Goal: Transaction & Acquisition: Purchase product/service

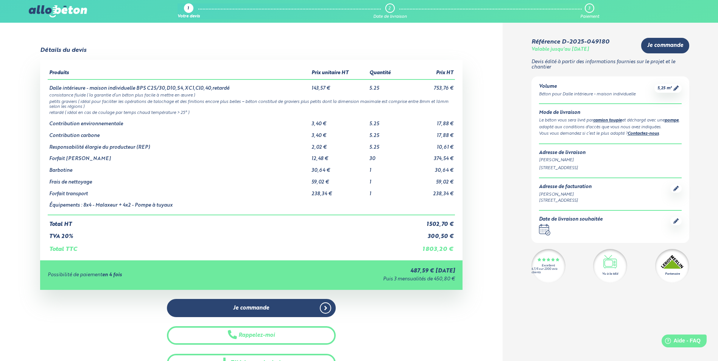
click at [676, 220] on icon at bounding box center [676, 221] width 5 height 5
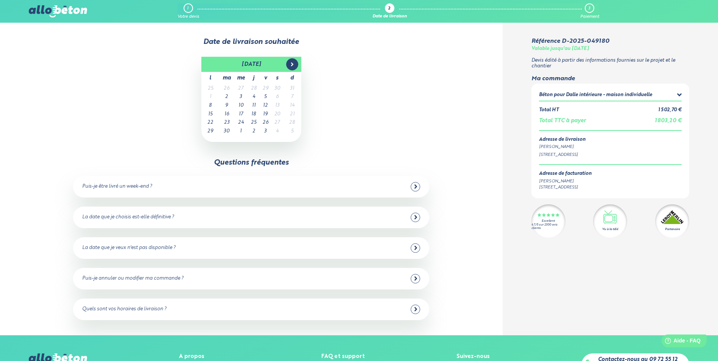
click at [294, 64] on icon at bounding box center [292, 64] width 6 height 6
click at [210, 62] on icon at bounding box center [211, 64] width 6 height 6
click at [262, 103] on td "12" at bounding box center [266, 106] width 12 height 9
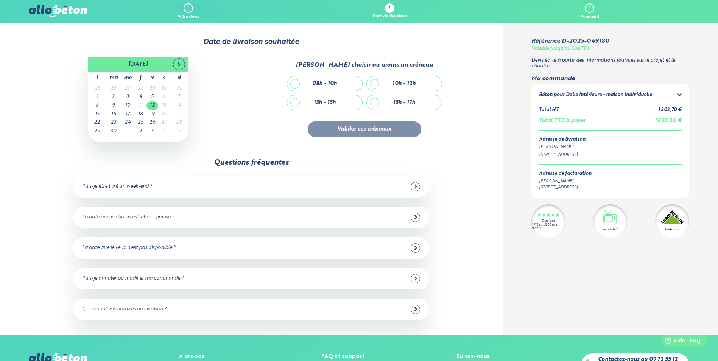
click at [377, 106] on div "15h - 17h" at bounding box center [404, 102] width 75 height 14
checkbox input "true"
click at [367, 129] on button "Valider ces créneaux" at bounding box center [365, 130] width 114 height 16
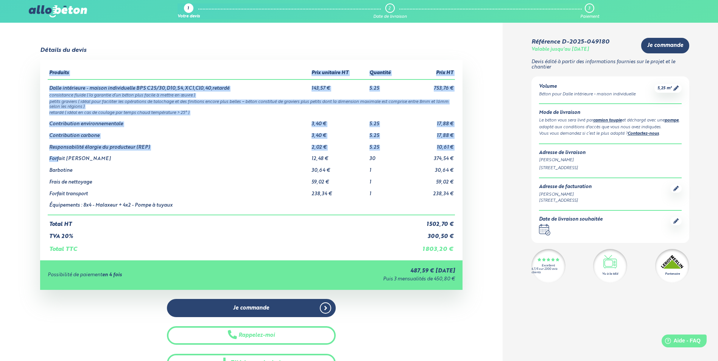
drag, startPoint x: 59, startPoint y: 158, endPoint x: 460, endPoint y: 158, distance: 401.5
click at [460, 158] on div "Produits Prix unitaire HT Quantité Prix HT Dalle intérieure - maison individuel…" at bounding box center [251, 160] width 422 height 201
drag, startPoint x: 460, startPoint y: 158, endPoint x: 472, endPoint y: 184, distance: 29.2
click at [472, 184] on div "Détails du devis Produits Prix unitaire HT Quantité Prix HT Dalle intérieure - …" at bounding box center [251, 209] width 503 height 325
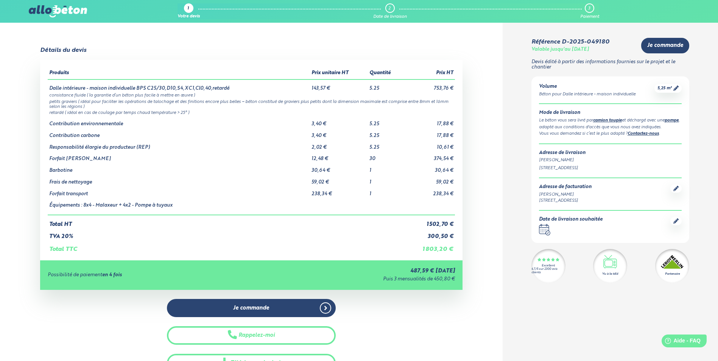
click at [678, 224] on icon at bounding box center [676, 221] width 5 height 5
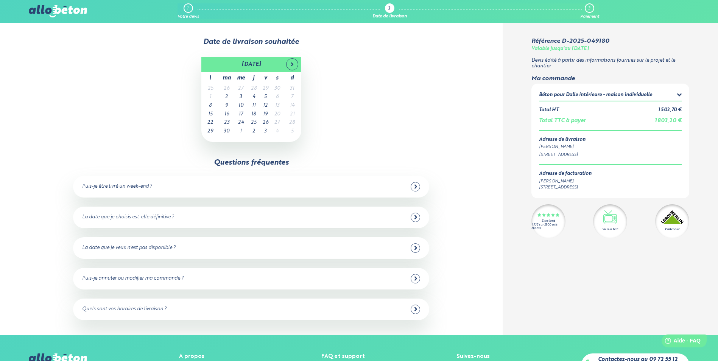
click at [266, 106] on td "12" at bounding box center [266, 106] width 12 height 9
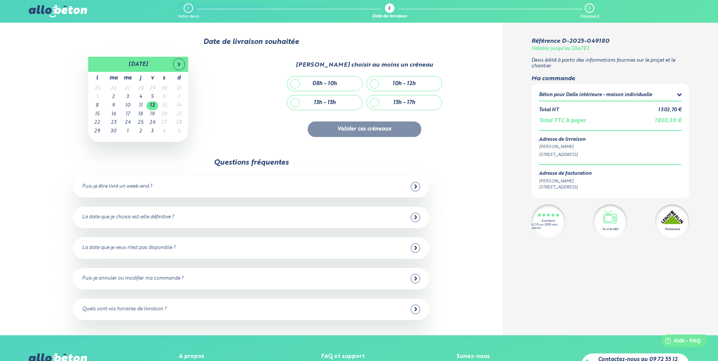
click at [375, 104] on div "15h - 17h" at bounding box center [404, 102] width 75 height 14
checkbox input "true"
click at [355, 130] on button "Valider ces créneaux" at bounding box center [365, 130] width 114 height 16
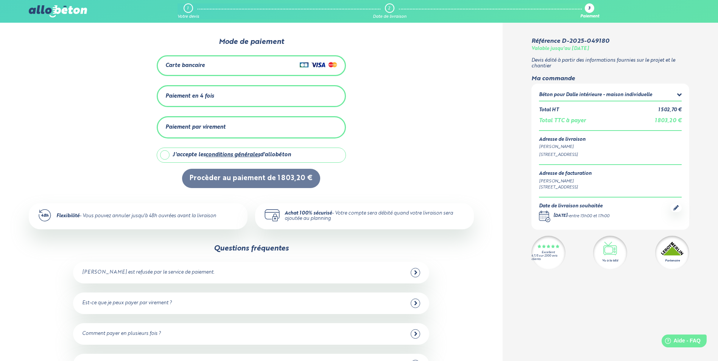
click at [164, 155] on label "J'accepte les conditions générales d'allobéton" at bounding box center [251, 155] width 189 height 15
checkbox input "true"
click at [219, 128] on div "Paiement par virement" at bounding box center [196, 127] width 60 height 6
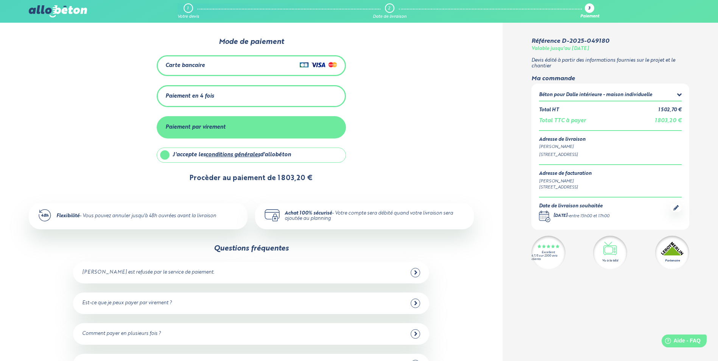
click at [234, 185] on button "Procèder au paiement de 1 803,20 €" at bounding box center [251, 178] width 138 height 19
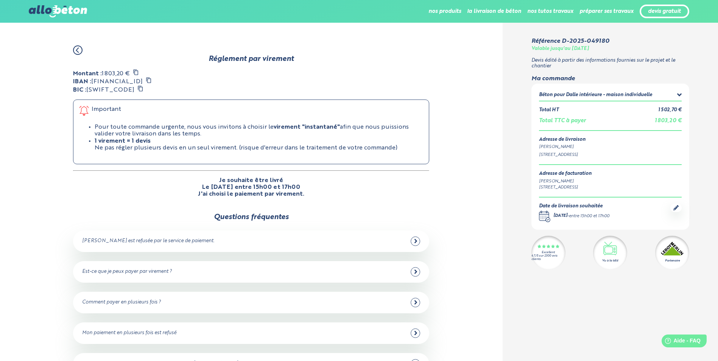
drag, startPoint x: 94, startPoint y: 80, endPoint x: 197, endPoint y: 80, distance: 102.6
click at [197, 80] on div "Montant : 1 803,20 € IBAN : [FINANCIAL_ID] BIC : [SWIFT_CODE] Important Pour to…" at bounding box center [251, 133] width 356 height 129
copy div "[FINANCIAL_ID]"
click at [397, 93] on div "Montant : 1 803,20 € IBAN : [FINANCIAL_ID] BIC : [SWIFT_CODE] Important Pour to…" at bounding box center [251, 133] width 356 height 129
click at [410, 75] on div "Montant : 1 803,20 € IBAN : [FINANCIAL_ID] BIC : [SWIFT_CODE] Important Pour to…" at bounding box center [251, 133] width 356 height 129
